Goal: Task Accomplishment & Management: Complete application form

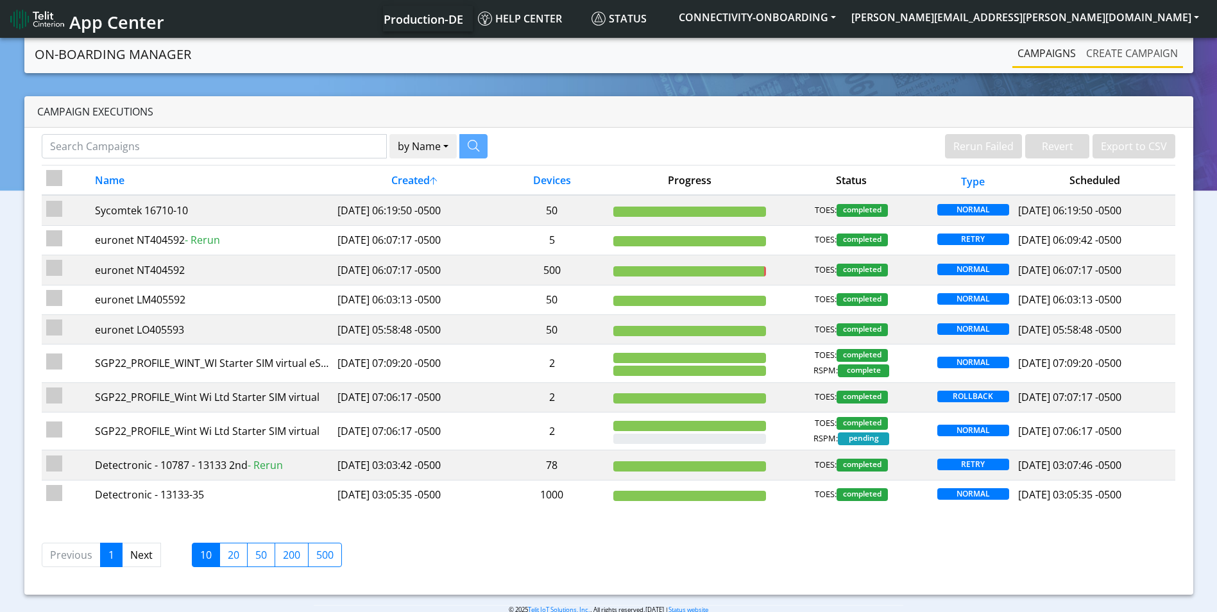
click at [1166, 50] on link "Create campaign" at bounding box center [1132, 53] width 102 height 26
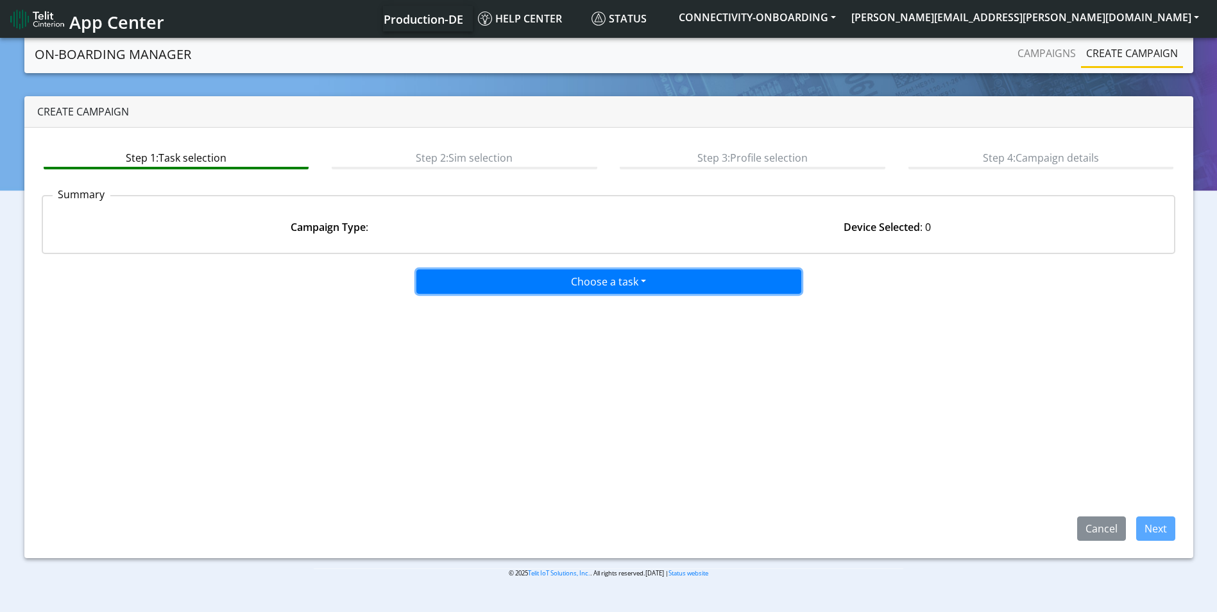
click at [561, 285] on button "Choose a task" at bounding box center [608, 281] width 385 height 24
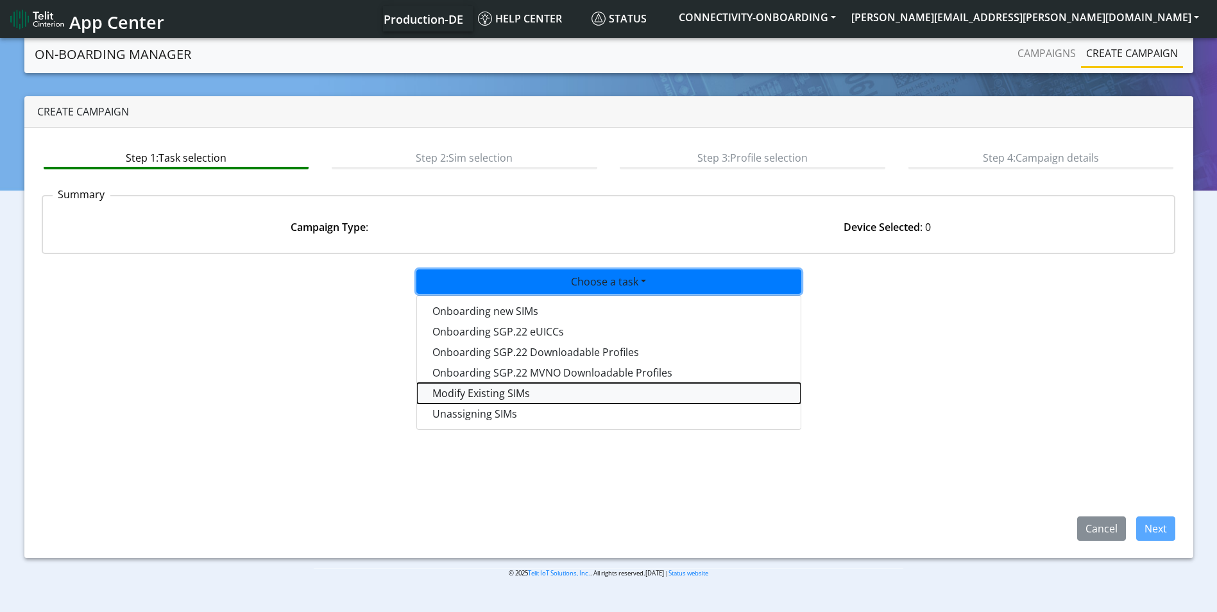
click at [482, 396] on taskiotp-dropdown "Modify Existing SIMs" at bounding box center [609, 393] width 384 height 21
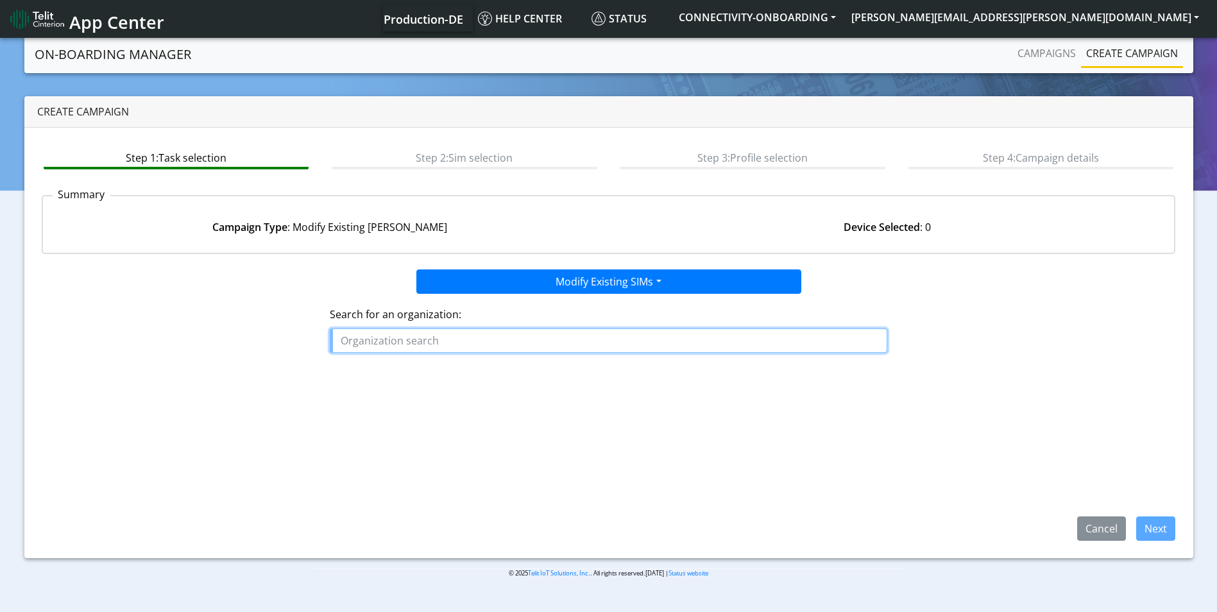
click at [466, 345] on input "text" at bounding box center [609, 340] width 558 height 24
click at [412, 373] on button "INEO _SENSE" at bounding box center [382, 370] width 104 height 21
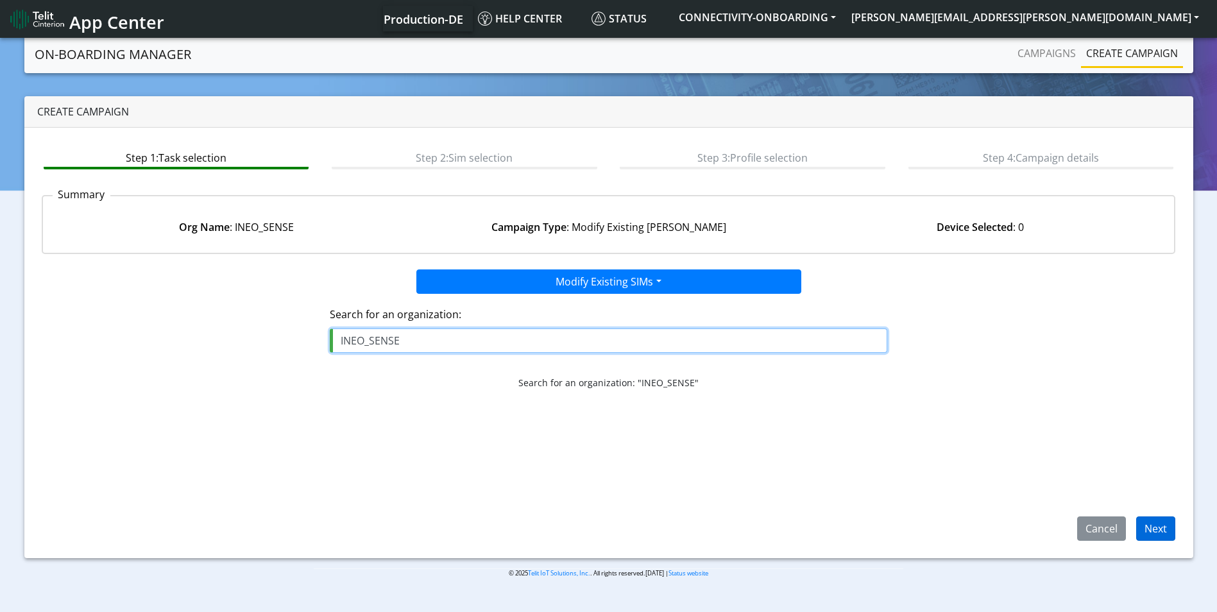
type input "INEO_SENSE"
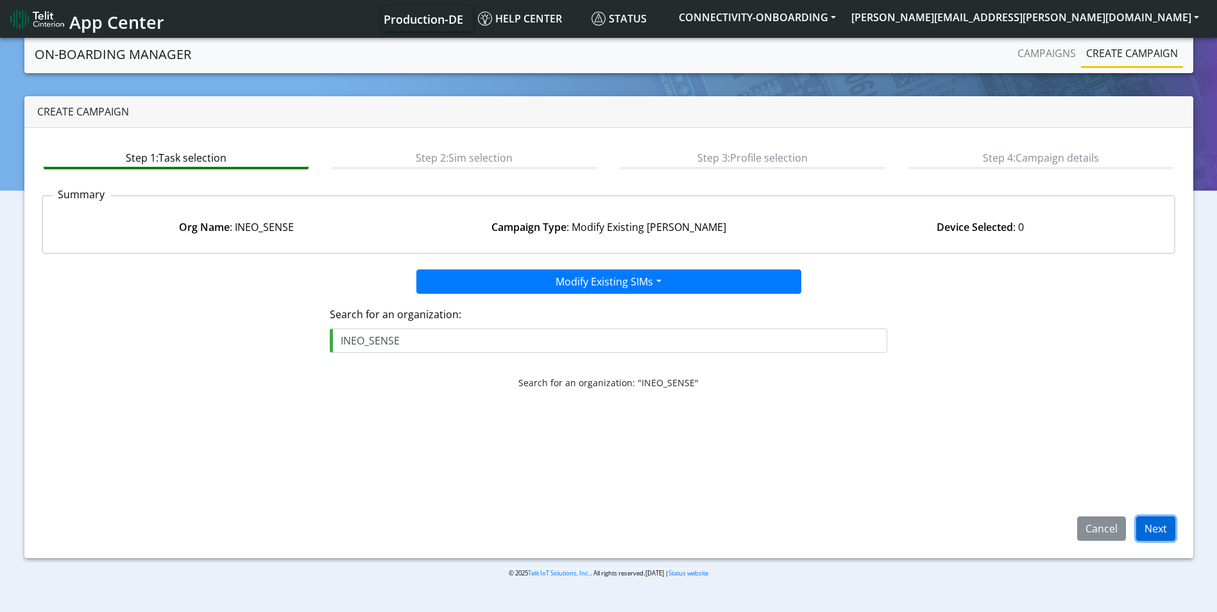
click at [1156, 527] on button "Next" at bounding box center [1155, 528] width 39 height 24
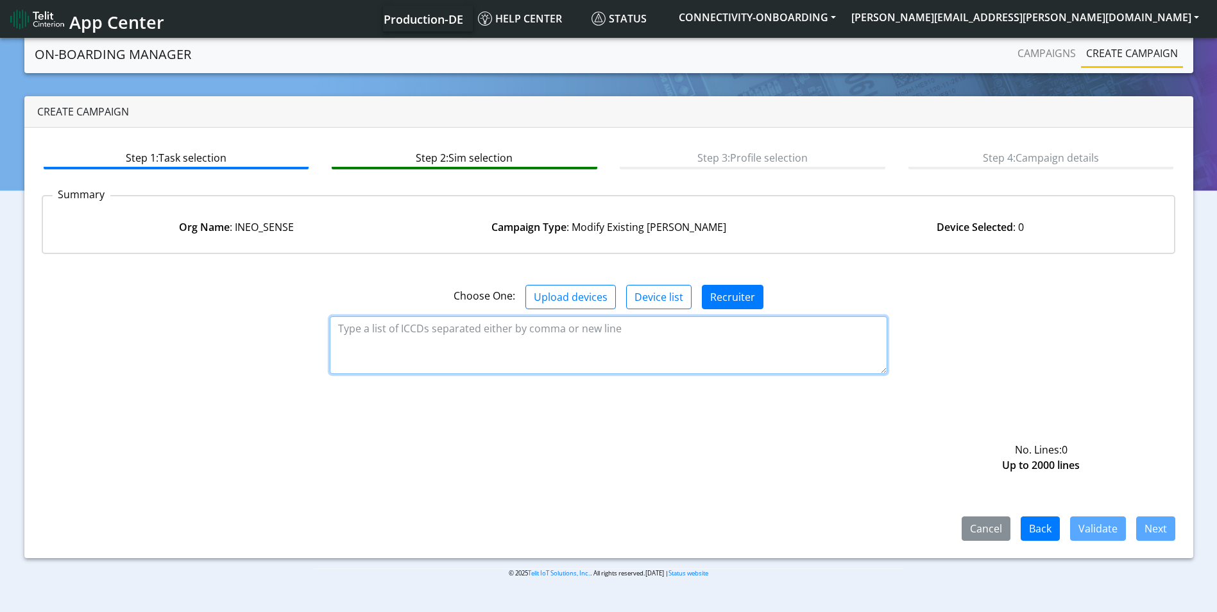
click at [489, 343] on textarea at bounding box center [609, 345] width 558 height 58
paste textarea "89358151000028839051"
type textarea "89358151000028839051"
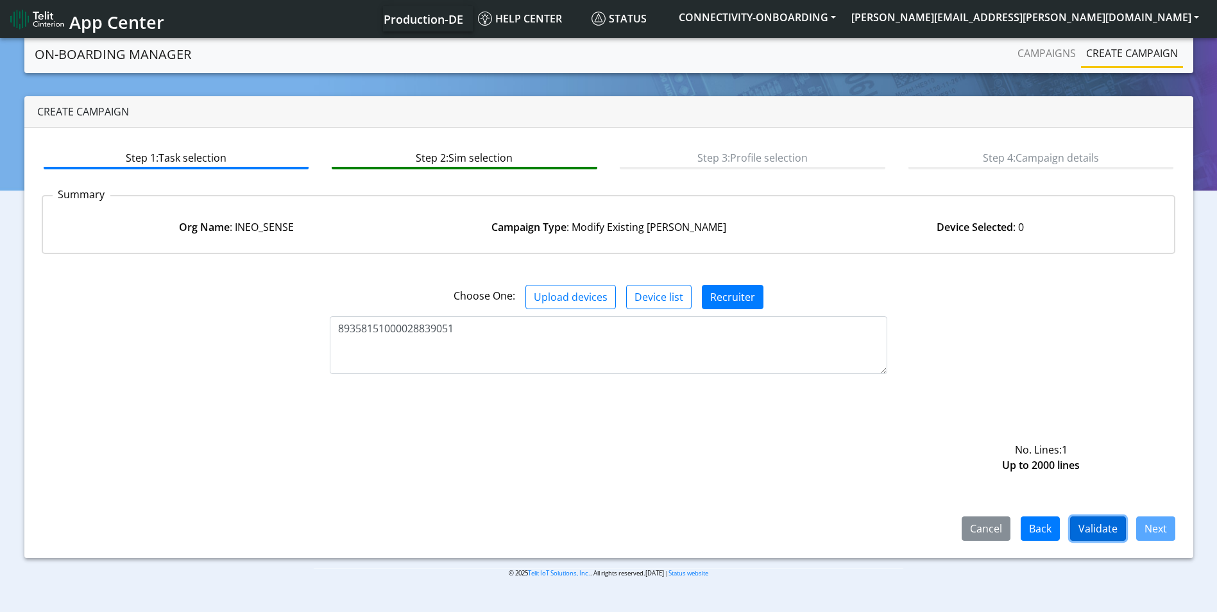
click at [1109, 539] on button "Validate" at bounding box center [1098, 528] width 56 height 24
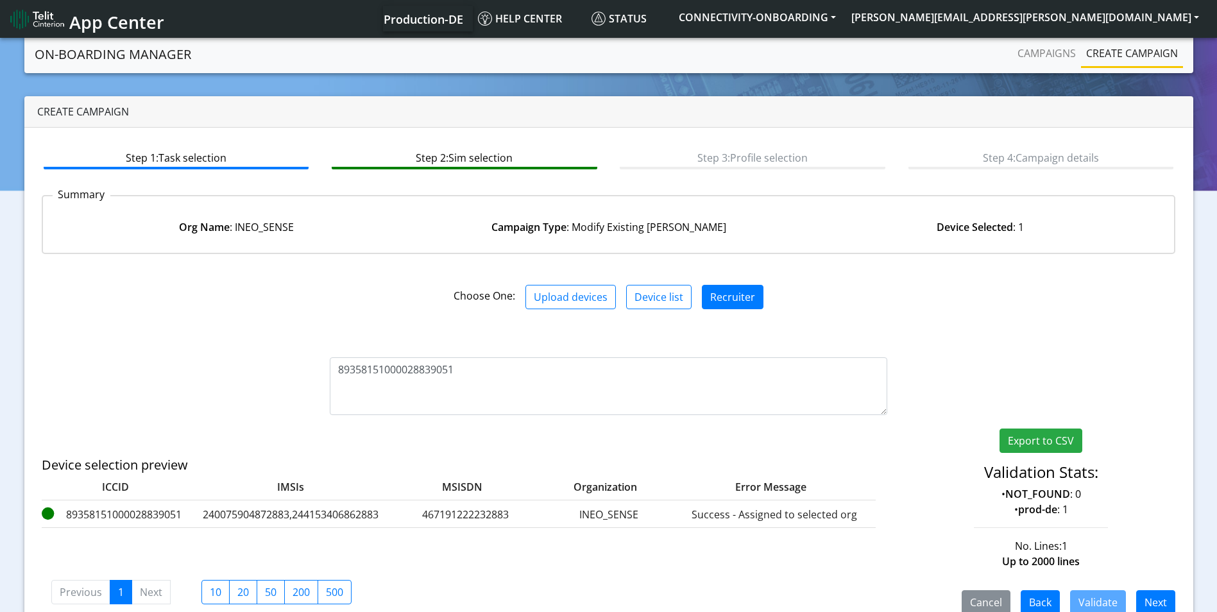
scroll to position [25, 0]
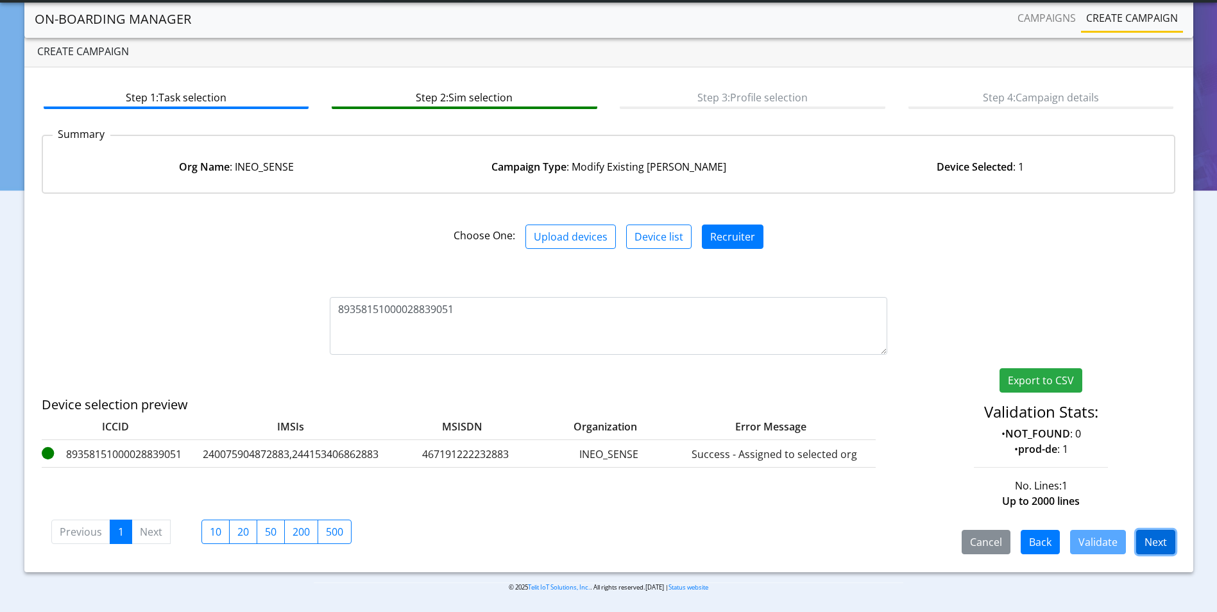
click at [1152, 541] on button "Next" at bounding box center [1155, 542] width 39 height 24
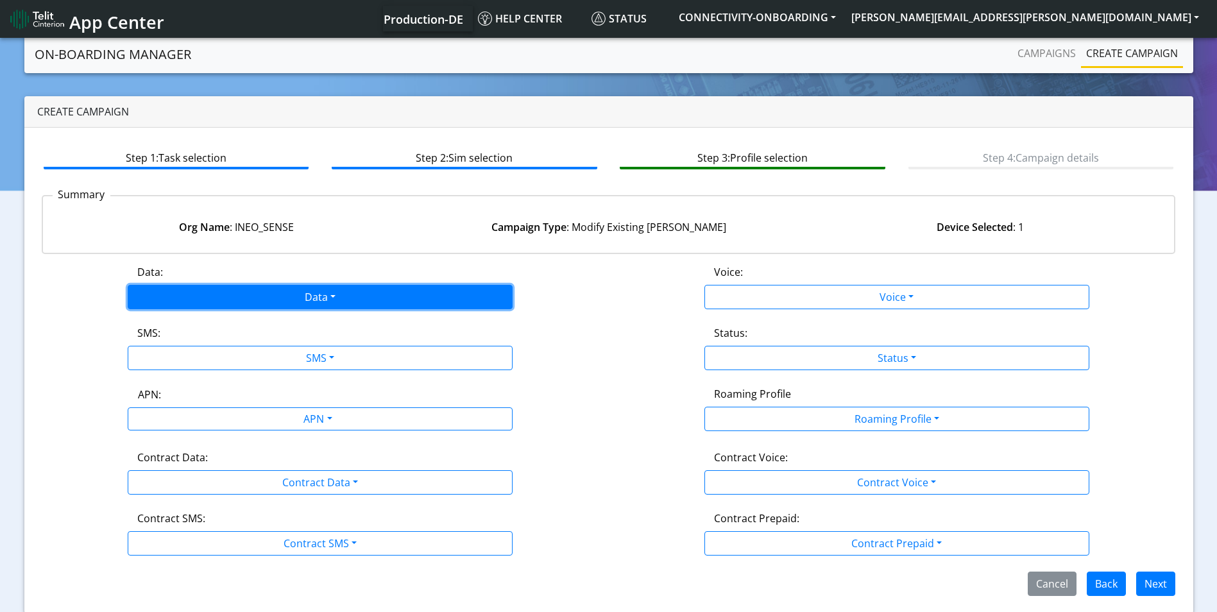
click at [352, 289] on button "Data" at bounding box center [320, 297] width 385 height 24
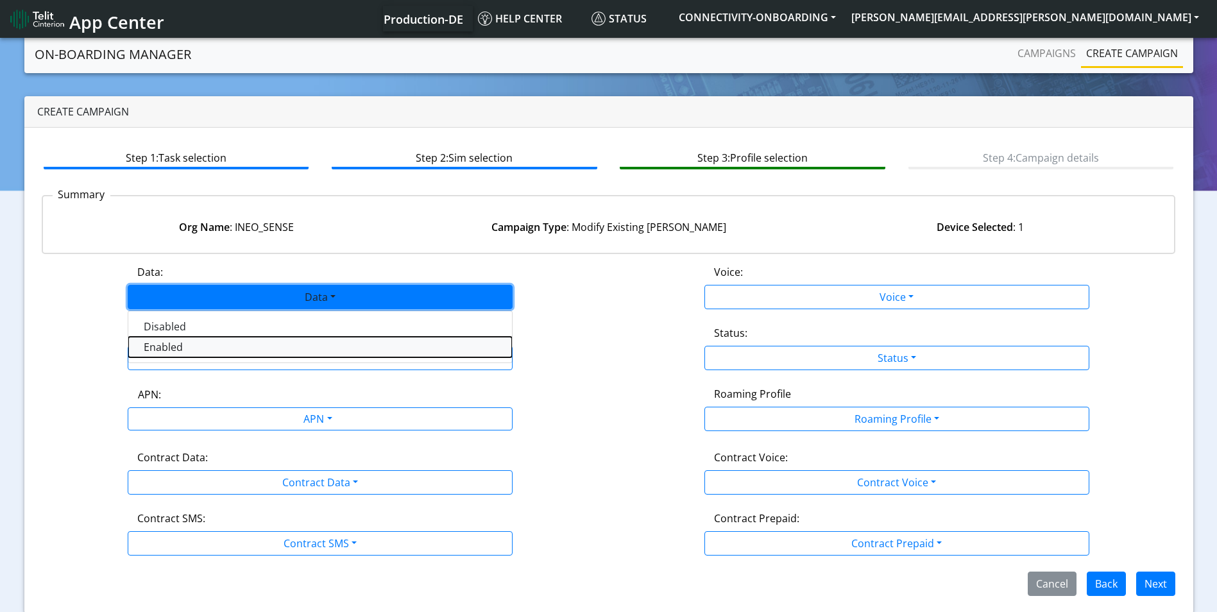
click at [273, 353] on button "Enabled" at bounding box center [320, 347] width 384 height 21
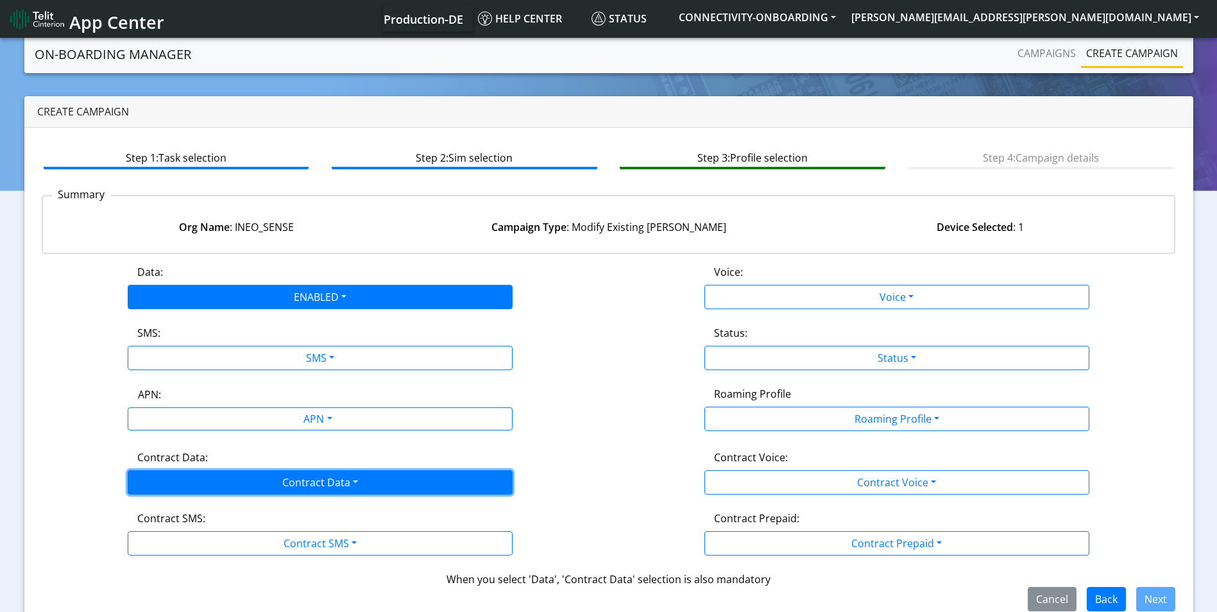
click at [285, 491] on button "Contract Data" at bounding box center [320, 482] width 385 height 24
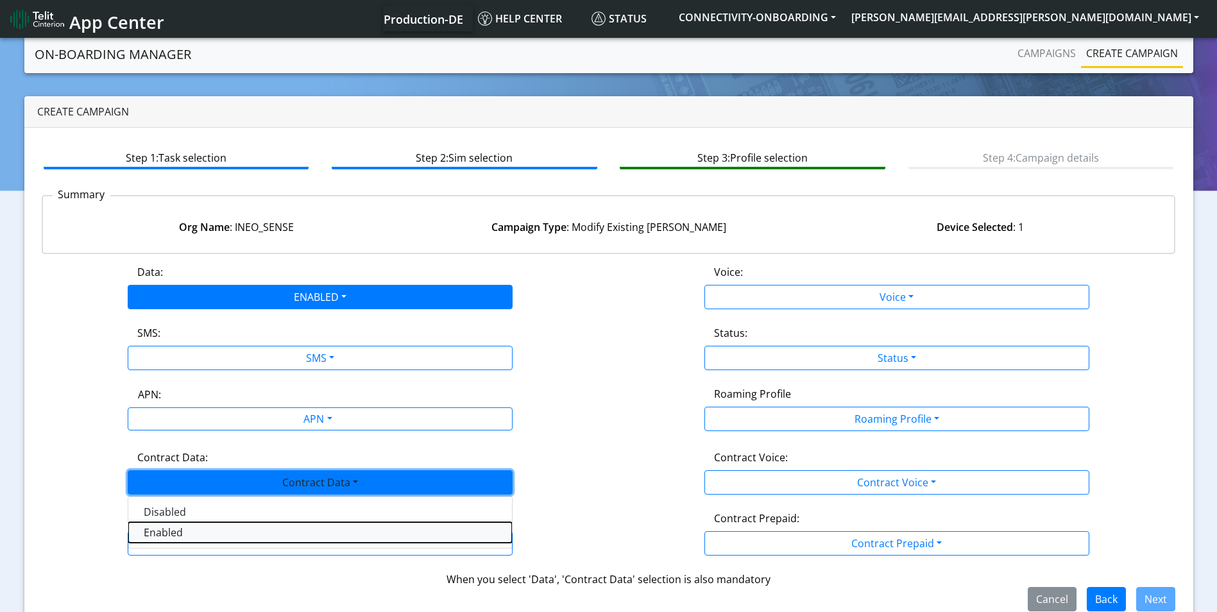
click at [212, 535] on Dataenabled-dropdown "Enabled" at bounding box center [320, 532] width 384 height 21
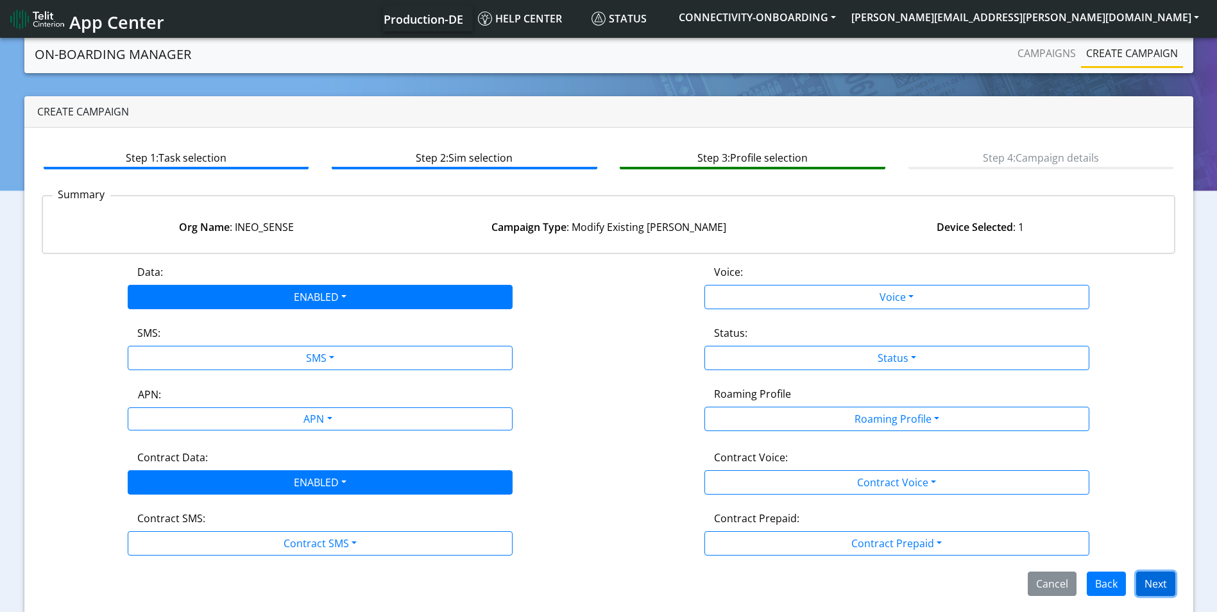
click at [1156, 584] on button "Next" at bounding box center [1155, 584] width 39 height 24
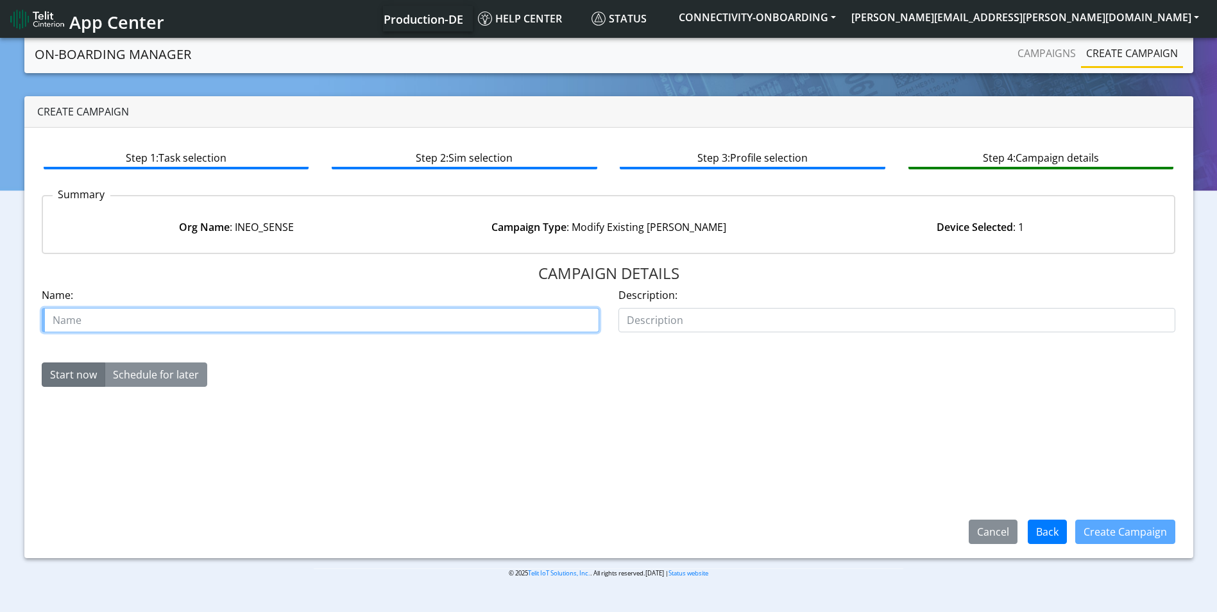
click at [441, 314] on input "text" at bounding box center [321, 320] width 558 height 24
paste input "00643916"
type input "ineo sense case 00643916"
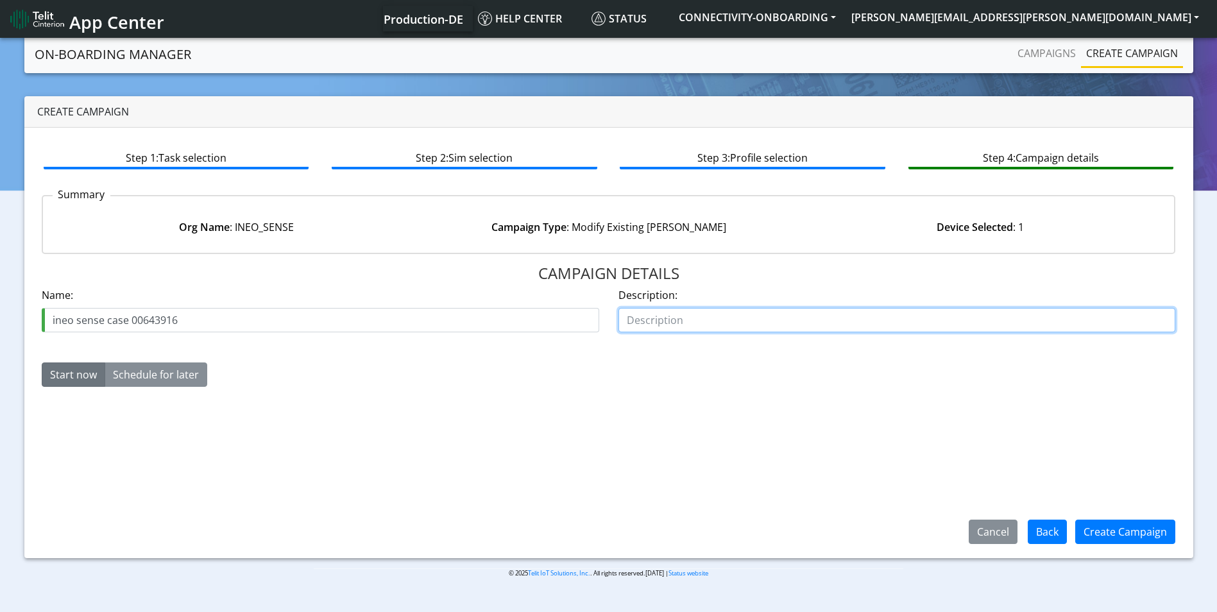
click at [803, 314] on input "text" at bounding box center [897, 320] width 558 height 24
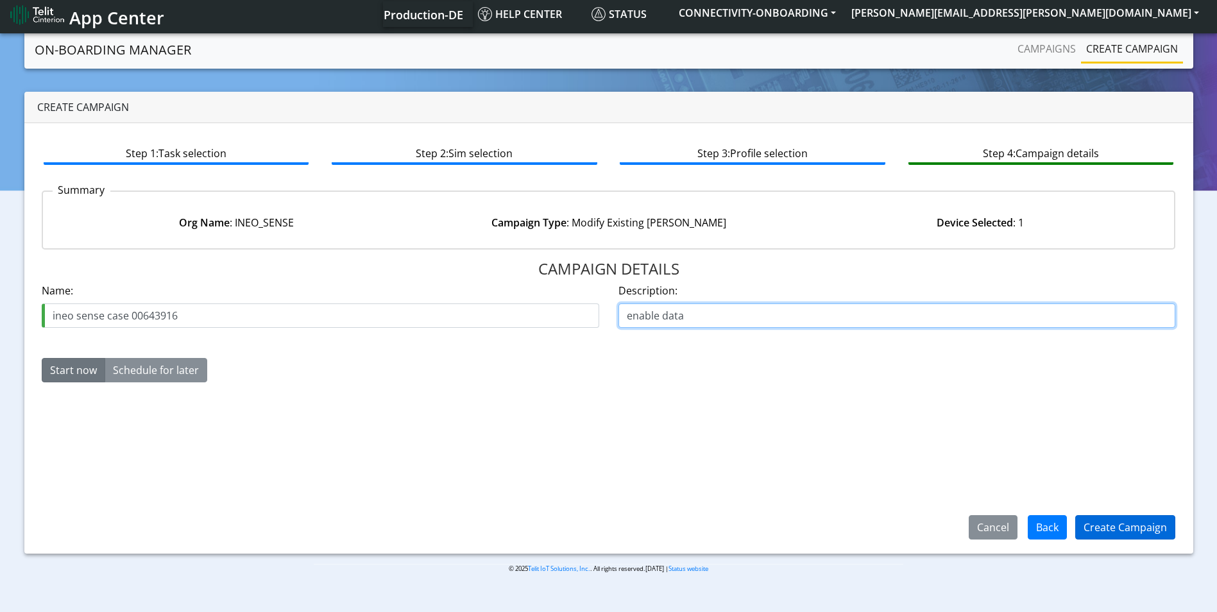
type input "enable data"
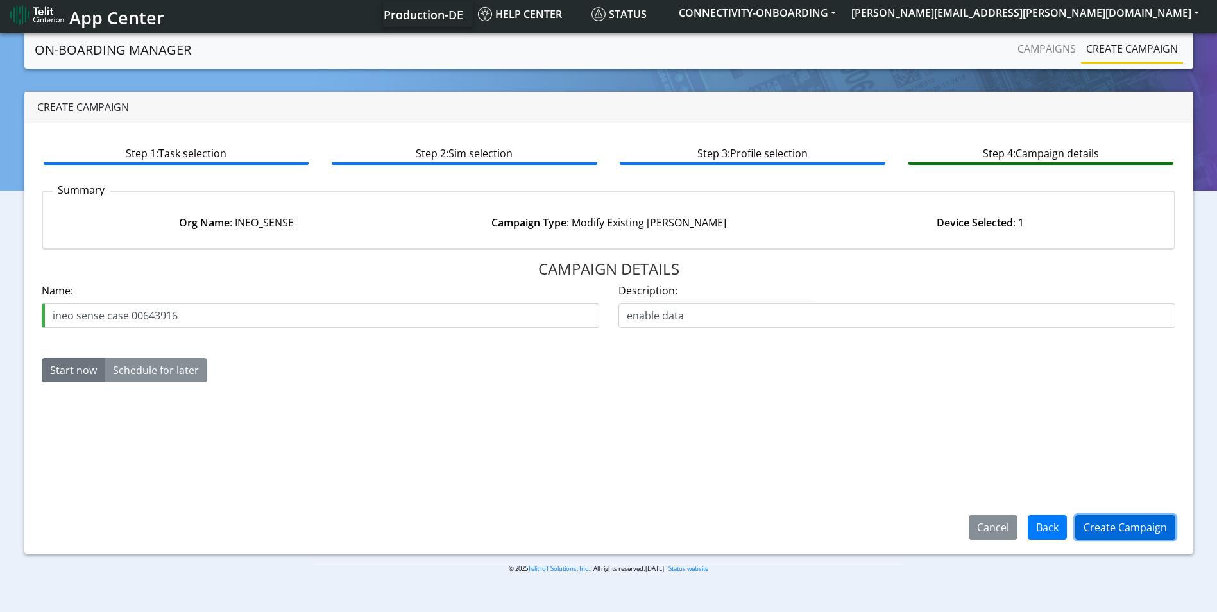
click at [1104, 529] on button "Create Campaign" at bounding box center [1125, 527] width 100 height 24
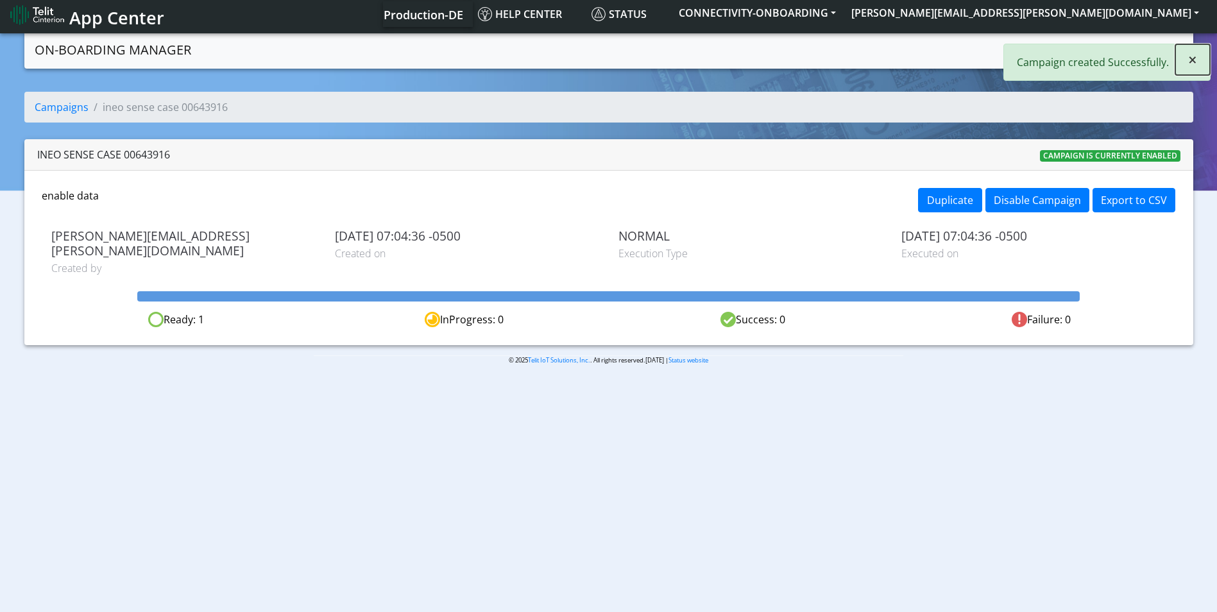
click at [1189, 64] on span "×" at bounding box center [1192, 59] width 9 height 21
click at [1030, 42] on link "Campaigns" at bounding box center [1046, 49] width 69 height 26
